Goal: Transaction & Acquisition: Purchase product/service

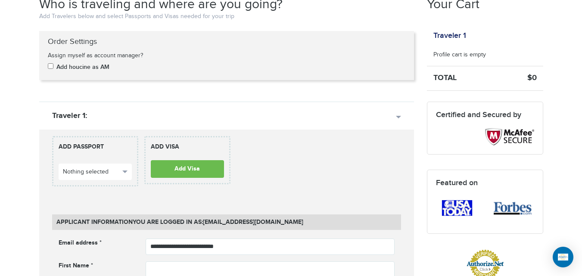
scroll to position [179, 0]
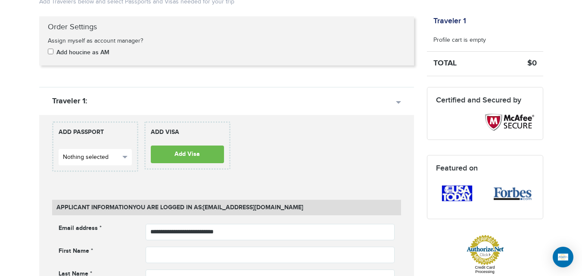
click at [81, 159] on span "Nothing selected" at bounding box center [91, 157] width 57 height 9
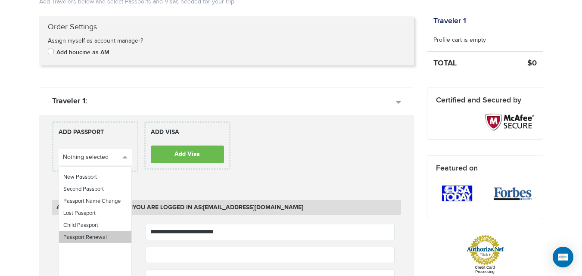
click at [99, 237] on span "Passport Renewal" at bounding box center [85, 237] width 44 height 7
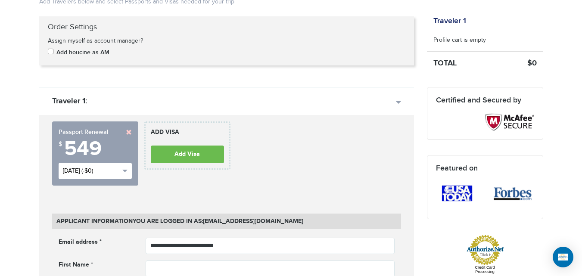
click at [120, 175] on button "[DATE] (-$0)" at bounding box center [95, 171] width 73 height 16
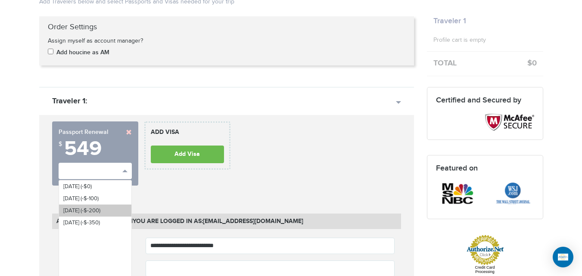
click at [100, 213] on span "[DATE] (-$-200)" at bounding box center [81, 210] width 37 height 7
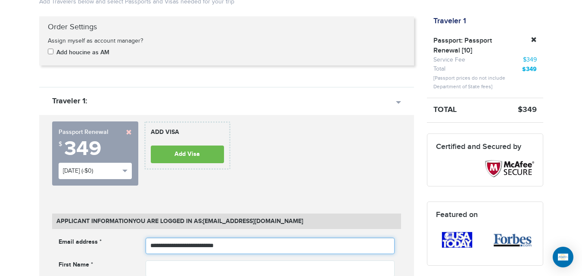
click at [243, 249] on input "**********" at bounding box center [270, 246] width 249 height 16
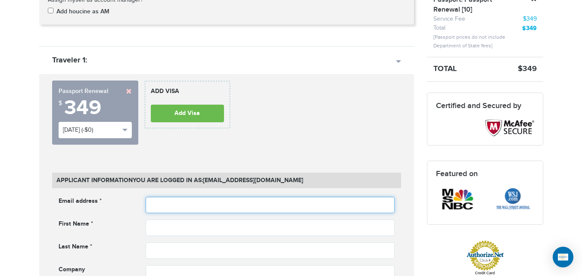
scroll to position [193, 0]
